Goal: Task Accomplishment & Management: Manage account settings

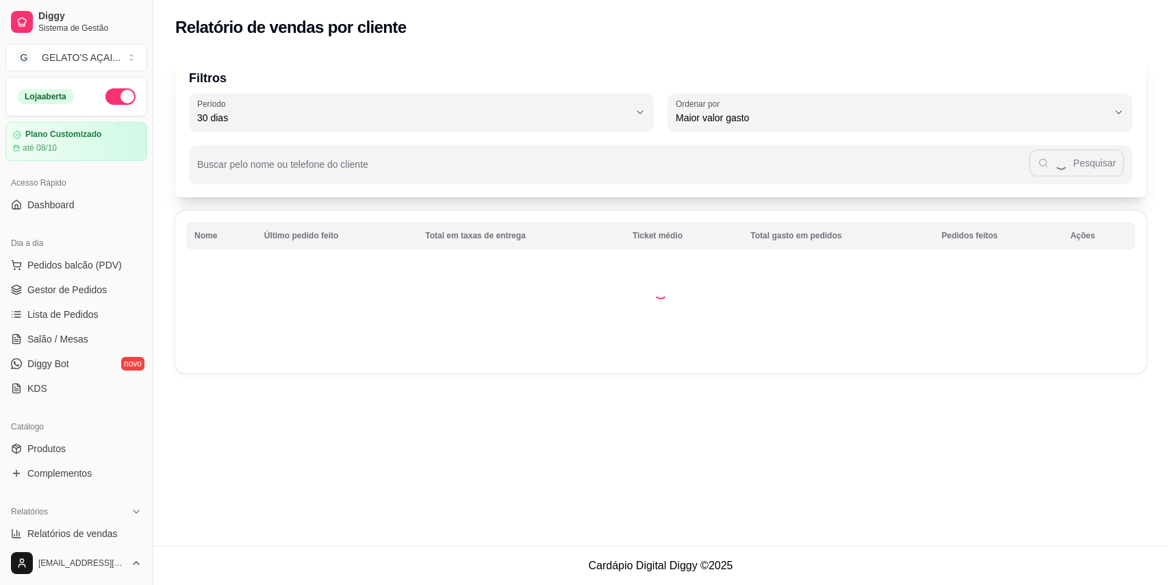
select select "30"
select select "HIGHEST_TOTAL_SPENT_WITH_ORDERS"
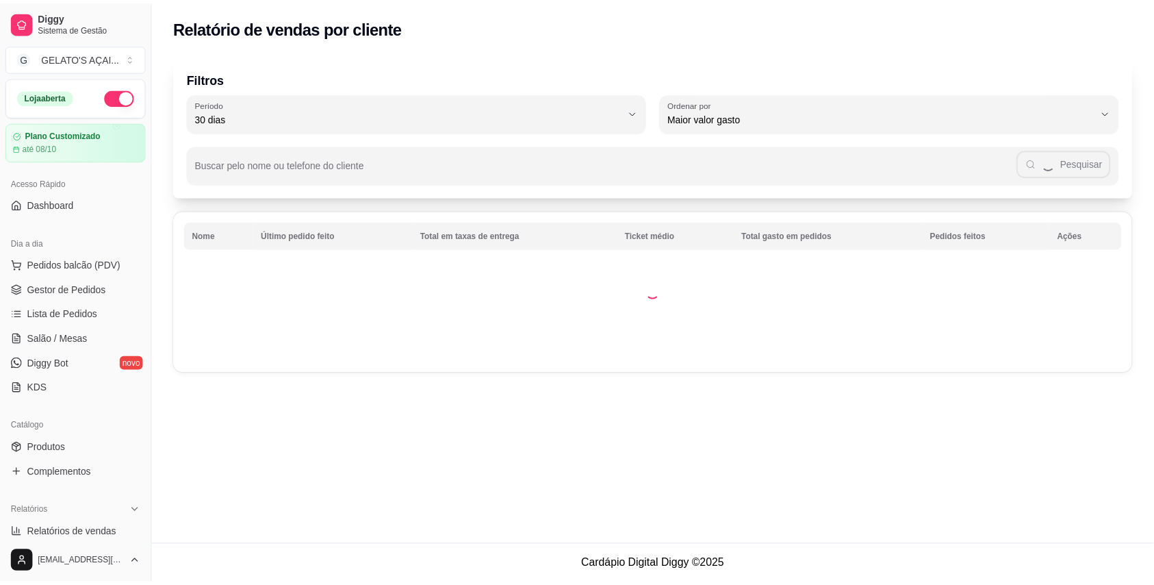
scroll to position [244, 0]
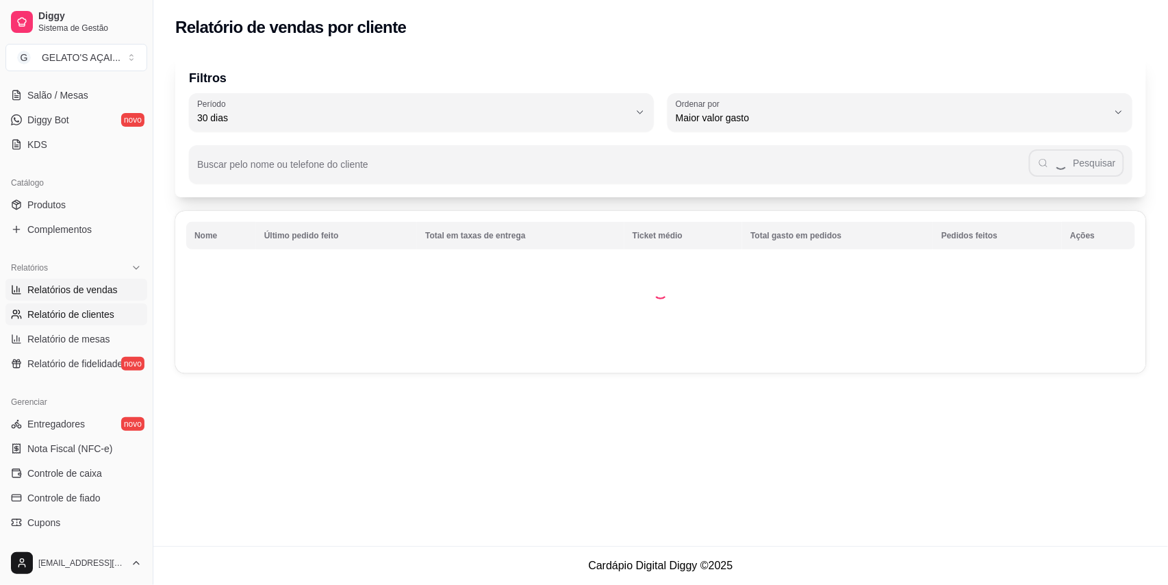
click at [73, 289] on span "Relatórios de vendas" at bounding box center [72, 290] width 90 height 14
select select "ALL"
select select "0"
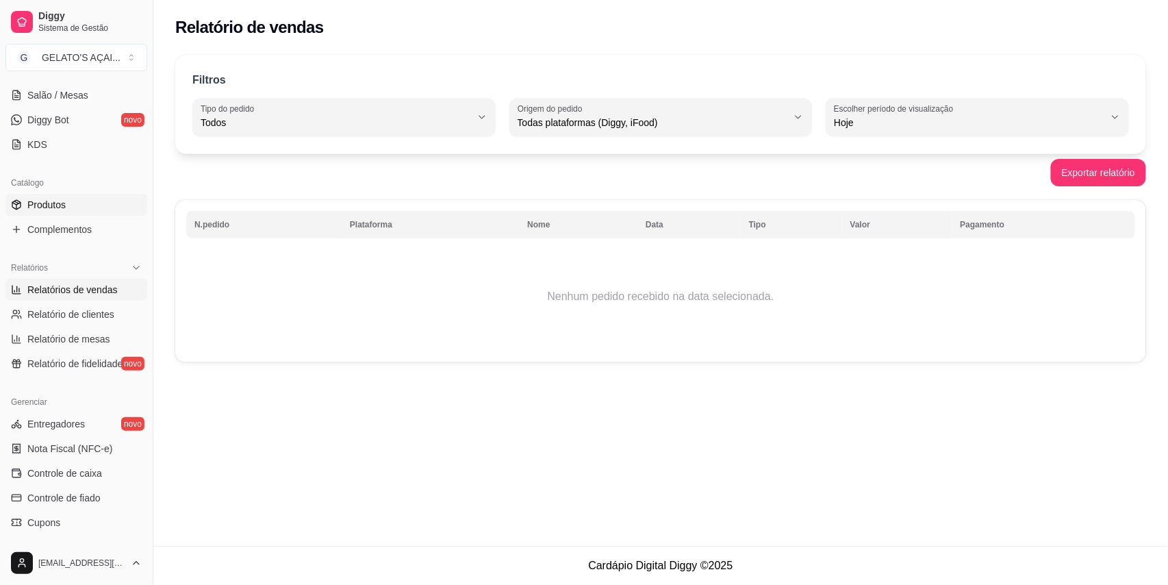
click at [72, 211] on link "Produtos" at bounding box center [76, 205] width 142 height 22
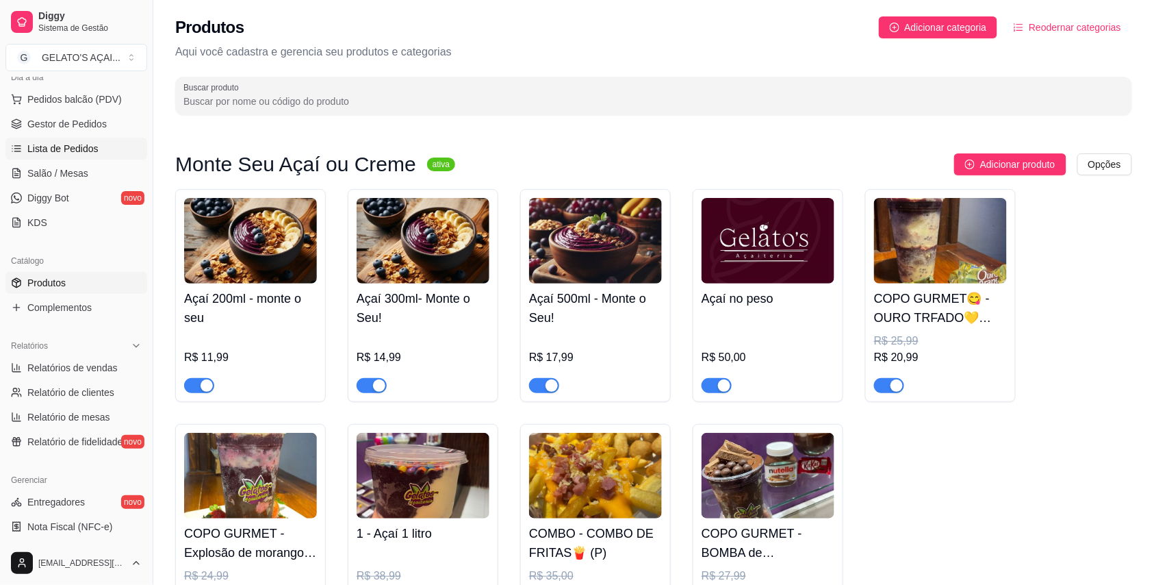
scroll to position [121, 0]
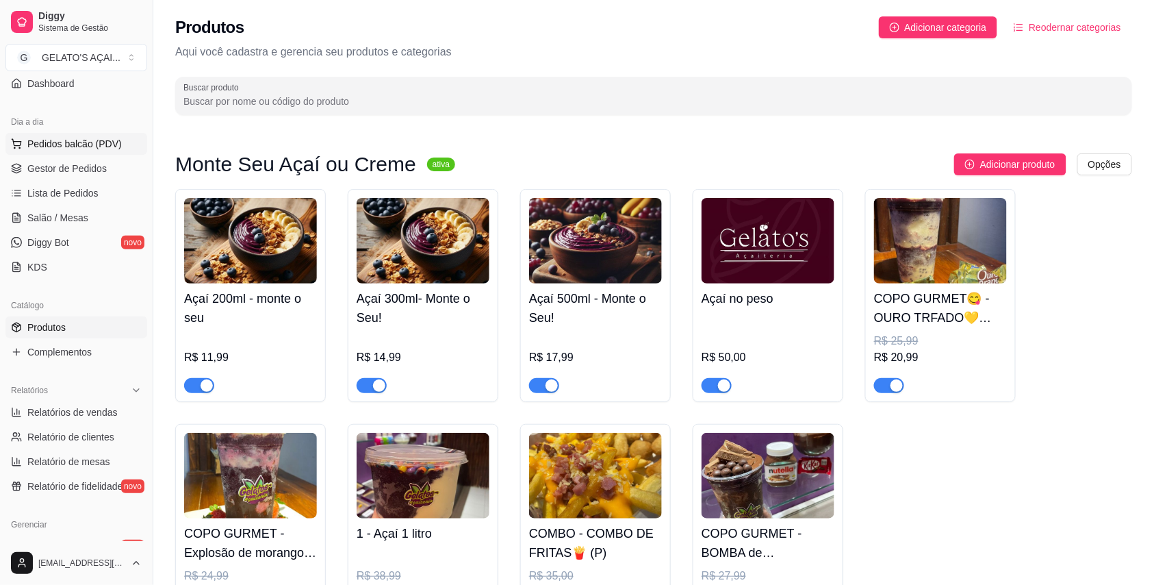
click at [85, 151] on button "Pedidos balcão (PDV)" at bounding box center [76, 144] width 142 height 22
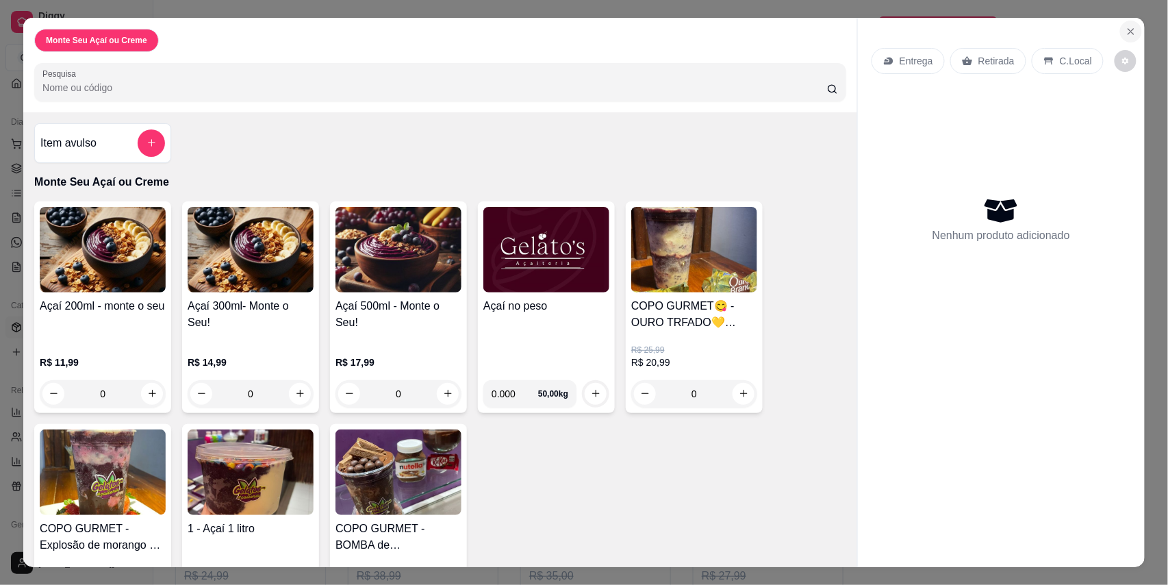
click at [1126, 28] on icon "Close" at bounding box center [1131, 31] width 11 height 11
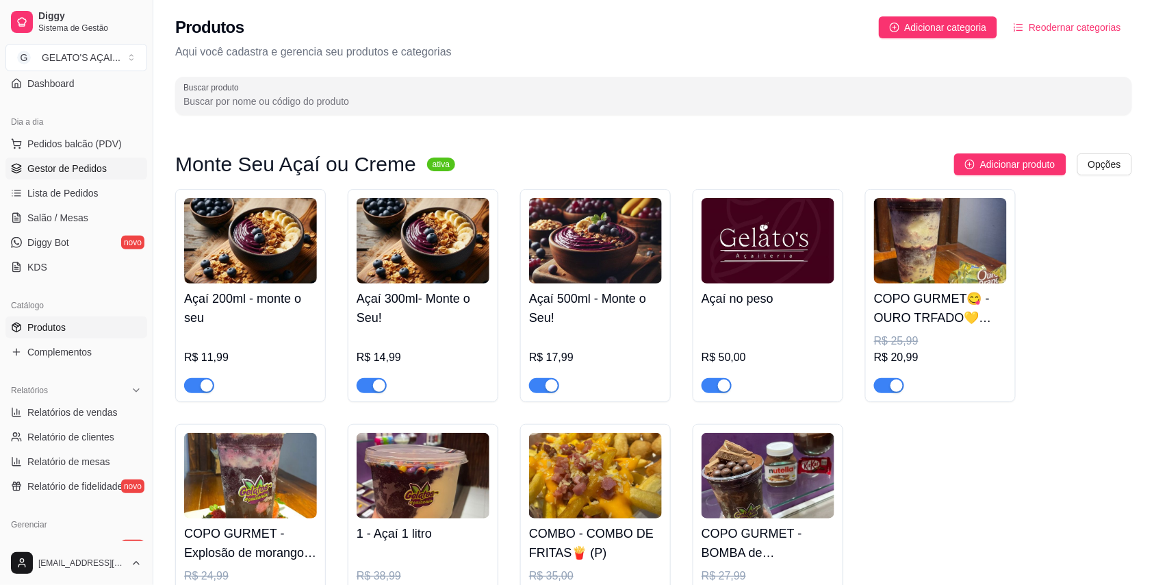
click at [40, 170] on span "Gestor de Pedidos" at bounding box center [66, 169] width 79 height 14
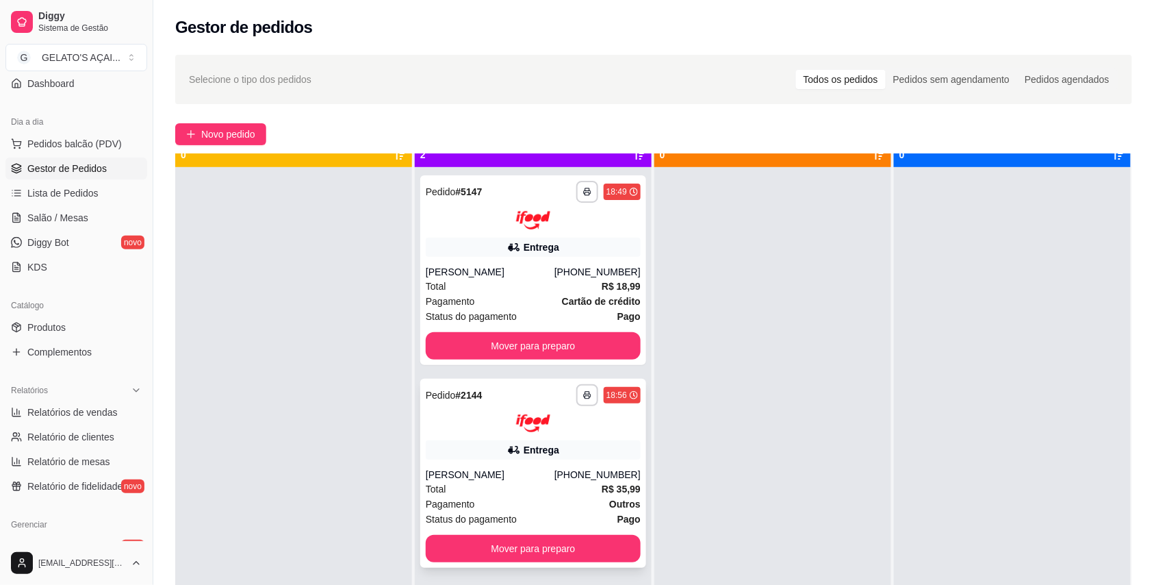
scroll to position [38, 0]
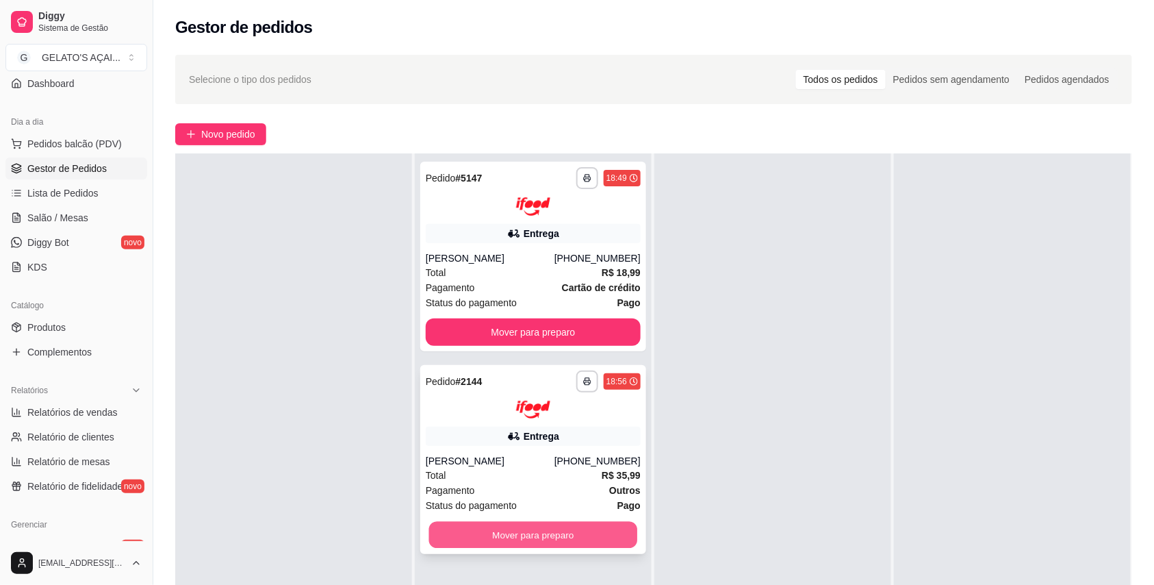
click at [534, 546] on button "Mover para preparo" at bounding box center [533, 535] width 209 height 27
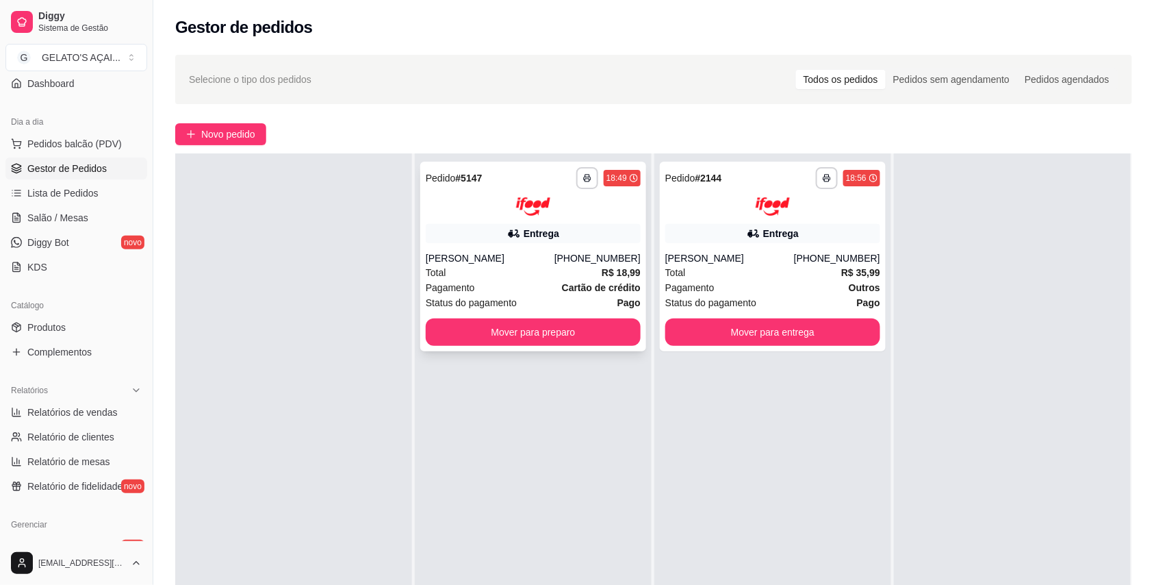
click at [546, 346] on div "**********" at bounding box center [533, 257] width 226 height 190
click at [540, 316] on div "**********" at bounding box center [533, 257] width 226 height 190
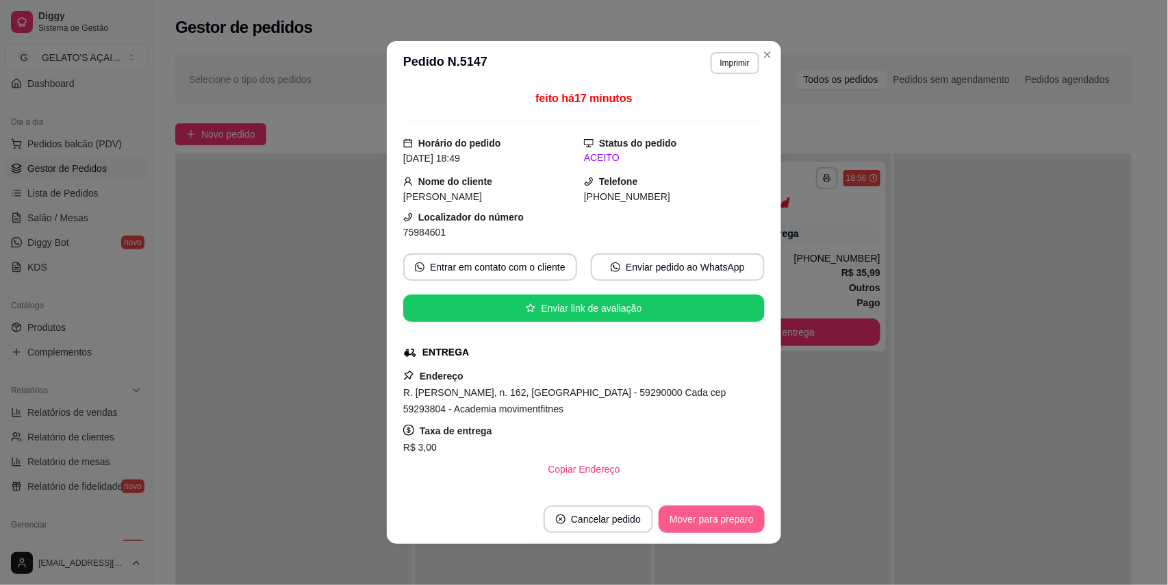
click at [735, 522] on button "Mover para preparo" at bounding box center [712, 518] width 106 height 27
